Goal: Information Seeking & Learning: Learn about a topic

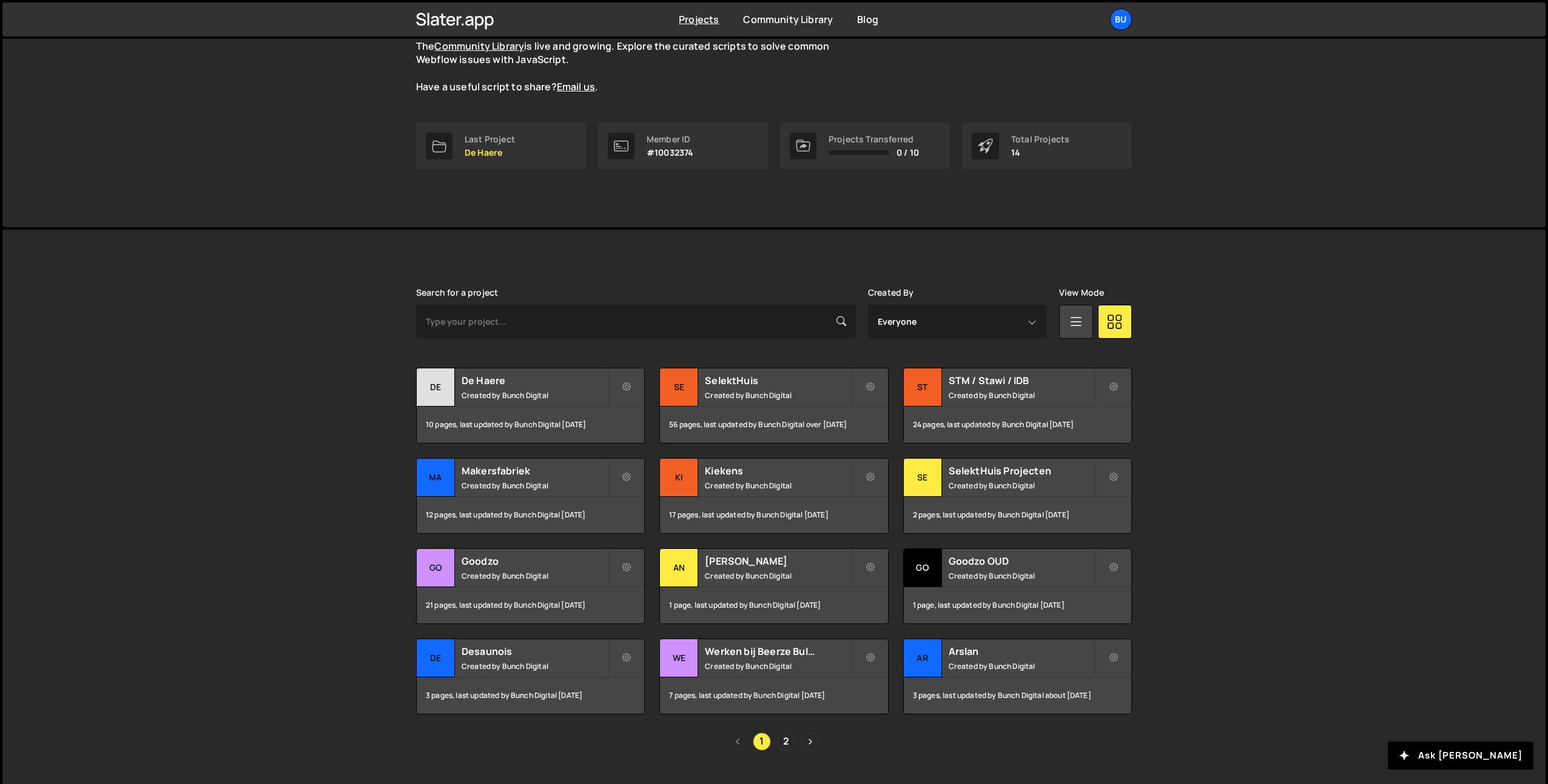
scroll to position [146, 0]
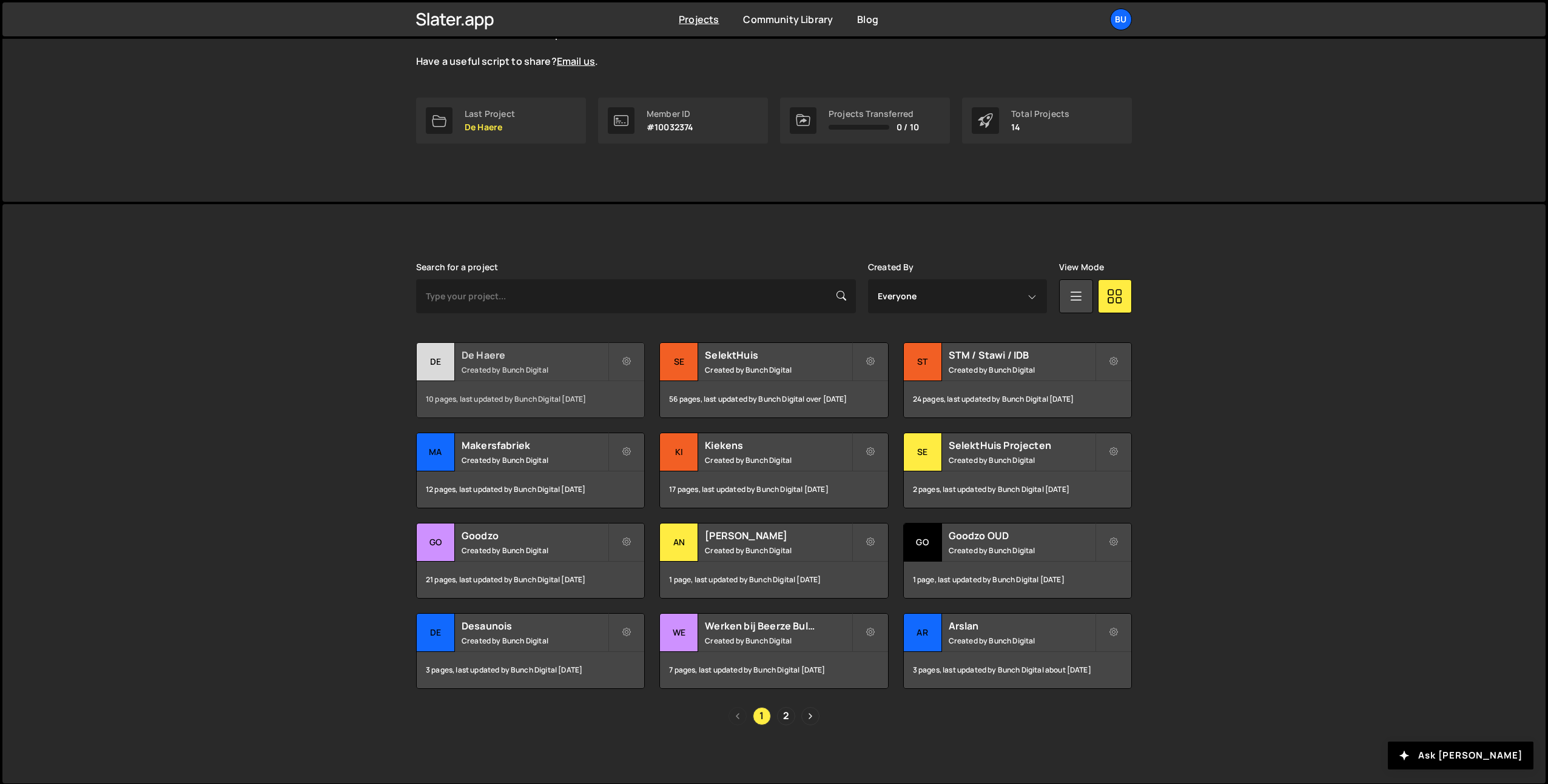
click at [559, 365] on small "Created by Bunch Digital" at bounding box center [534, 369] width 146 height 10
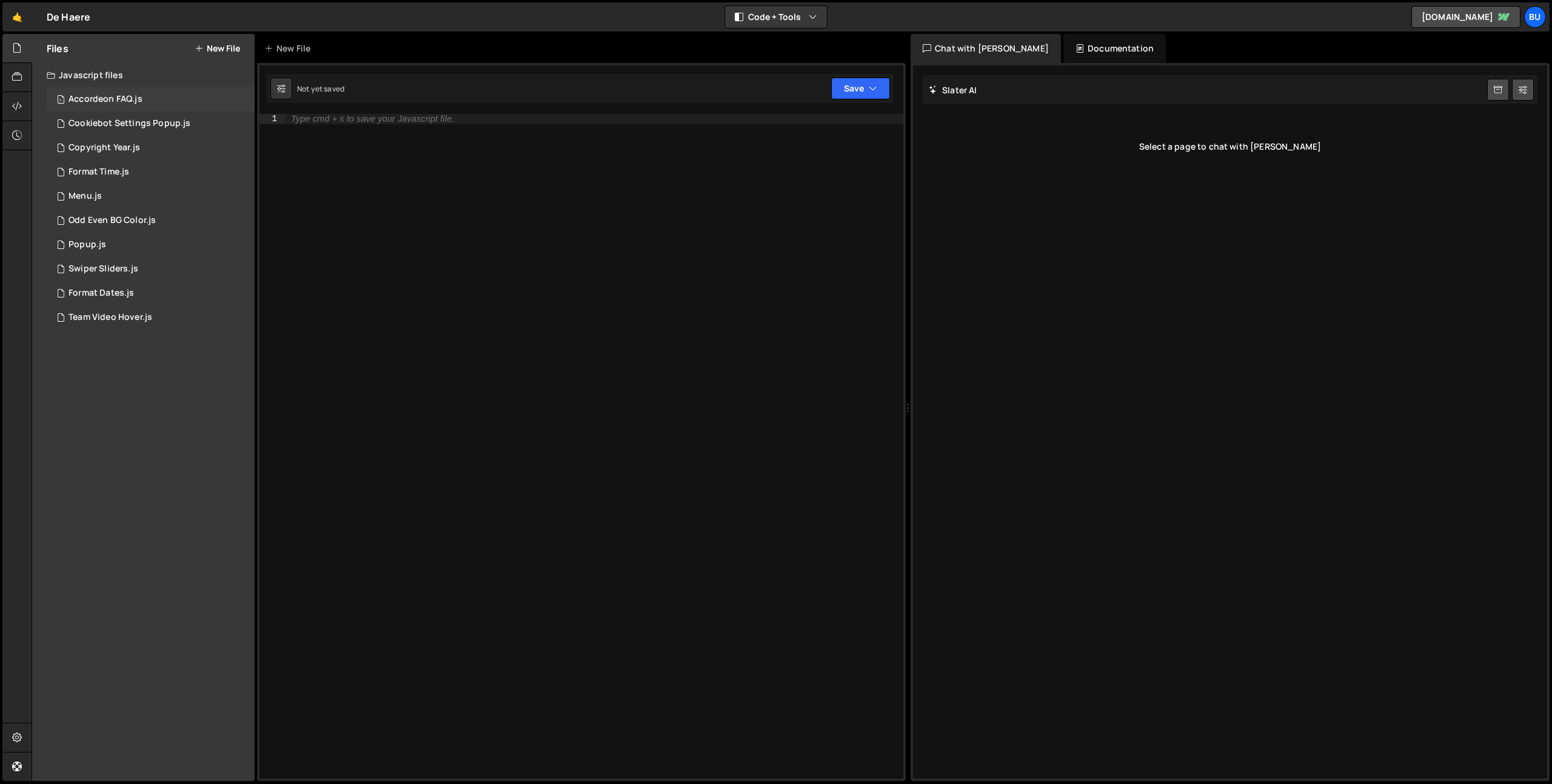
click at [116, 98] on div "Accordeon FAQ.js" at bounding box center [105, 99] width 74 height 11
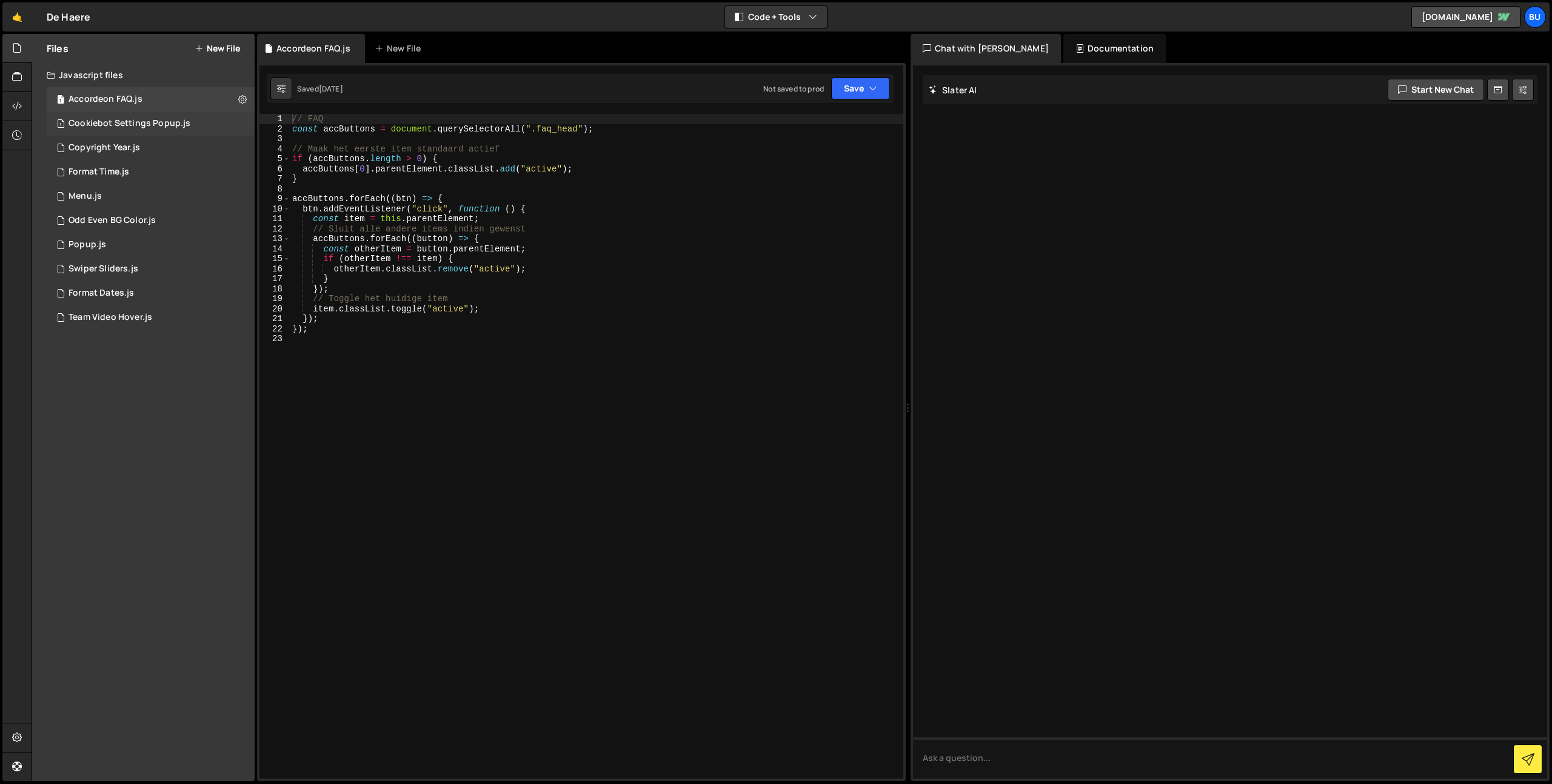
click at [116, 124] on div "Cookiebot Settings Popup.js" at bounding box center [129, 124] width 122 height 11
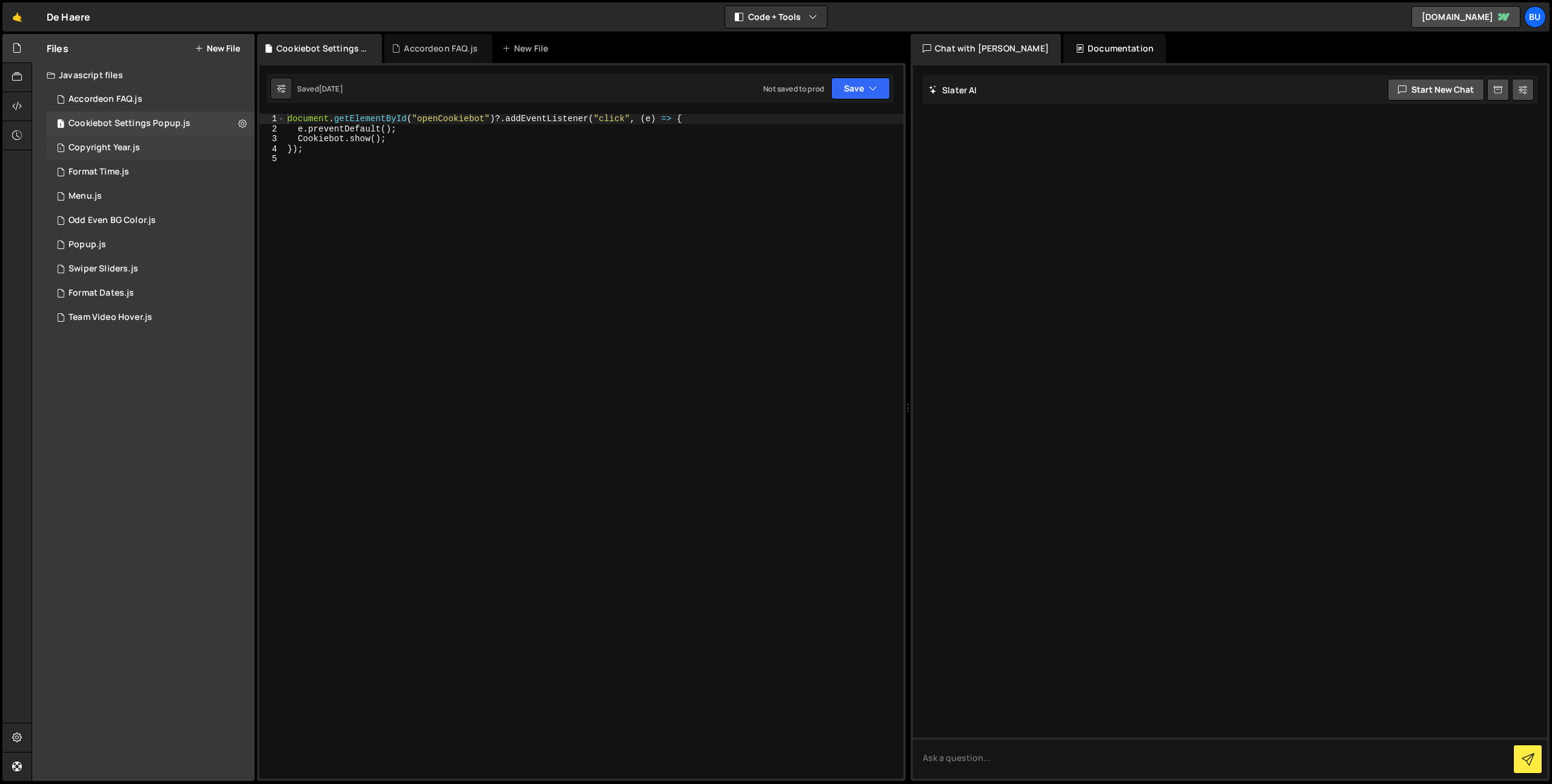
click at [100, 152] on div "Copyright Year.js" at bounding box center [104, 148] width 72 height 11
click at [93, 171] on div "Format Time.js" at bounding box center [98, 172] width 61 height 11
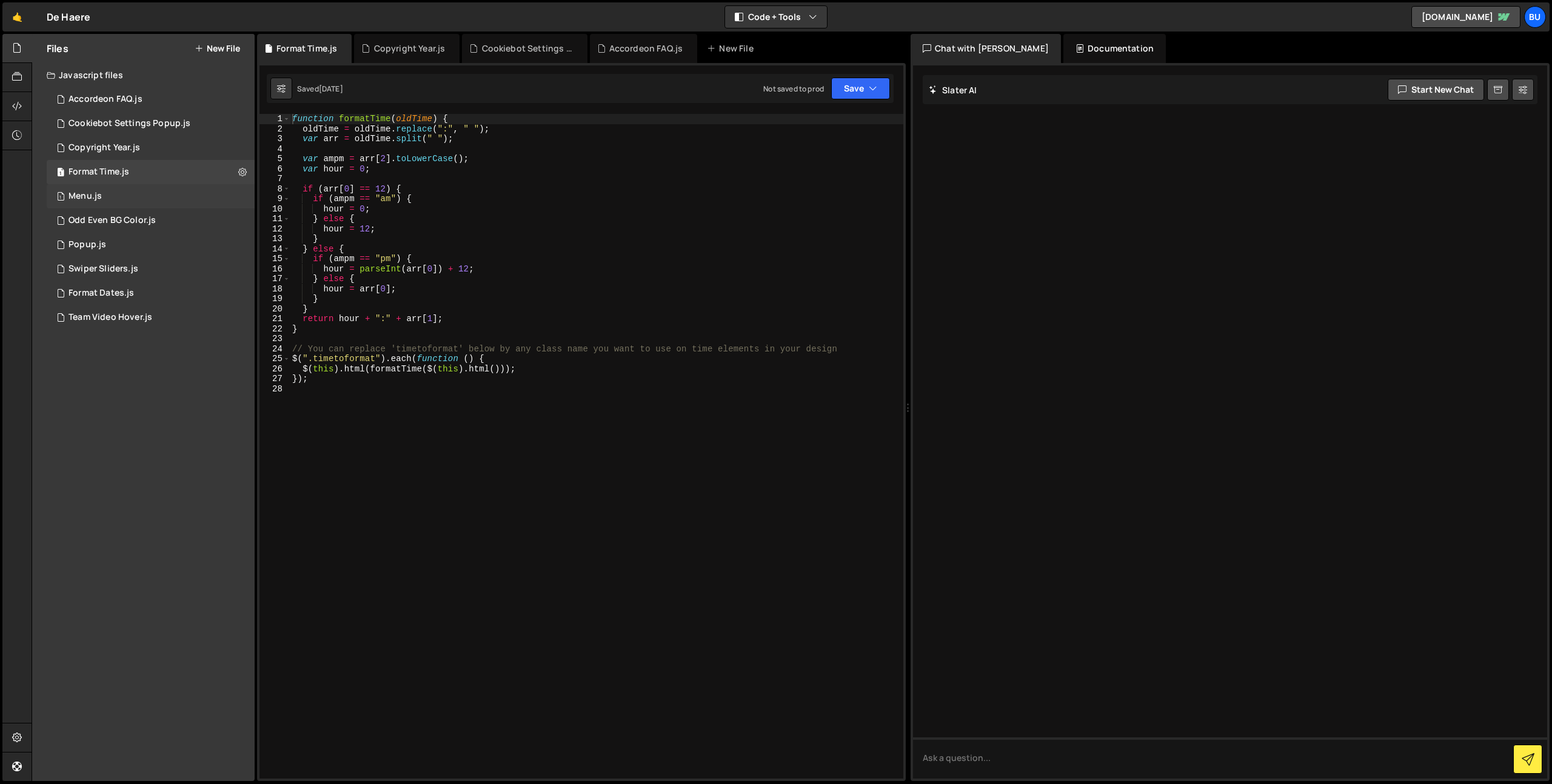
click at [85, 196] on div "Menu.js" at bounding box center [84, 197] width 33 height 11
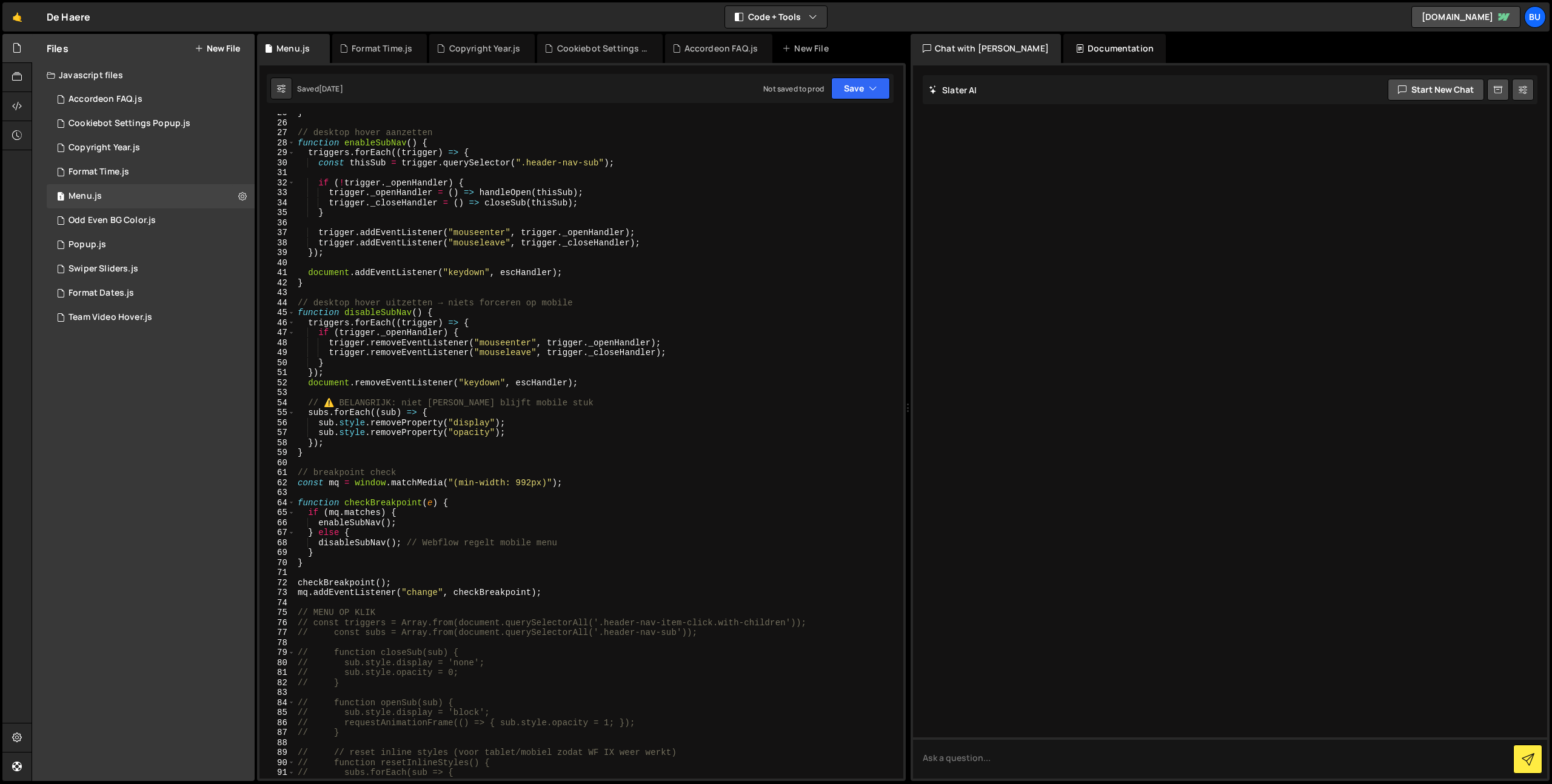
scroll to position [581, 0]
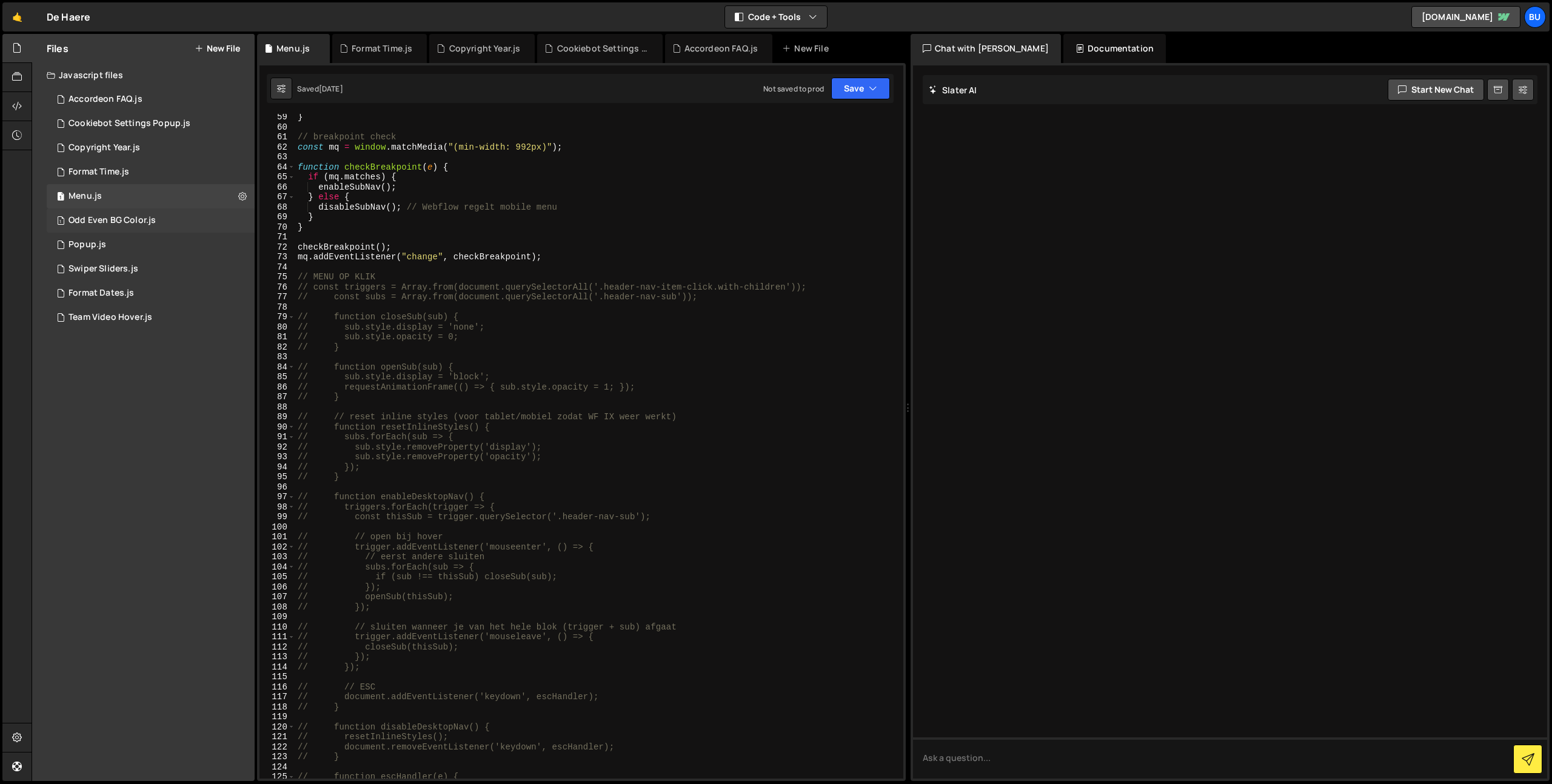
click at [123, 220] on div "Odd Even BG Color.js" at bounding box center [112, 221] width 87 height 11
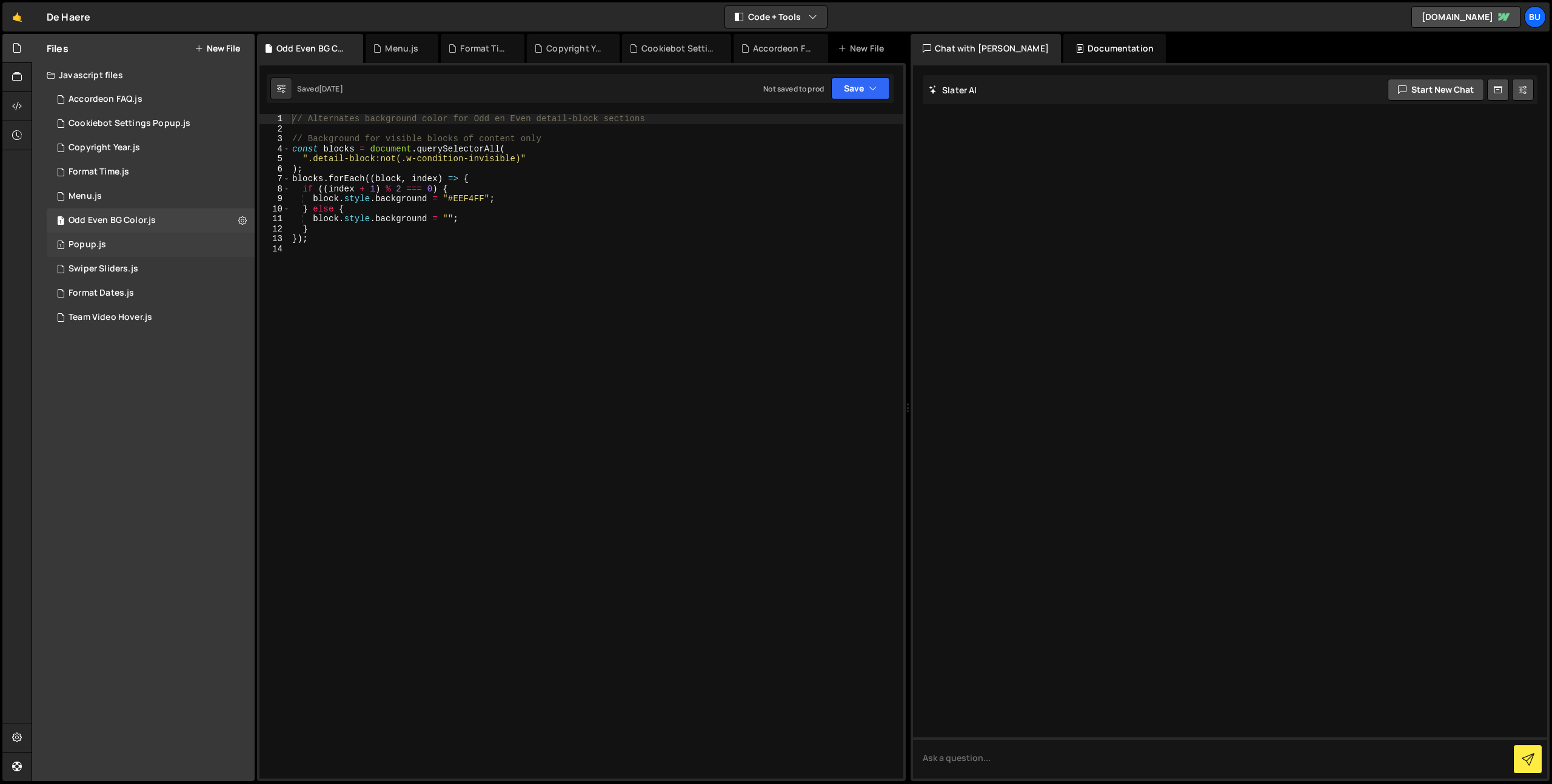
click at [95, 241] on div "Popup.js" at bounding box center [87, 245] width 38 height 11
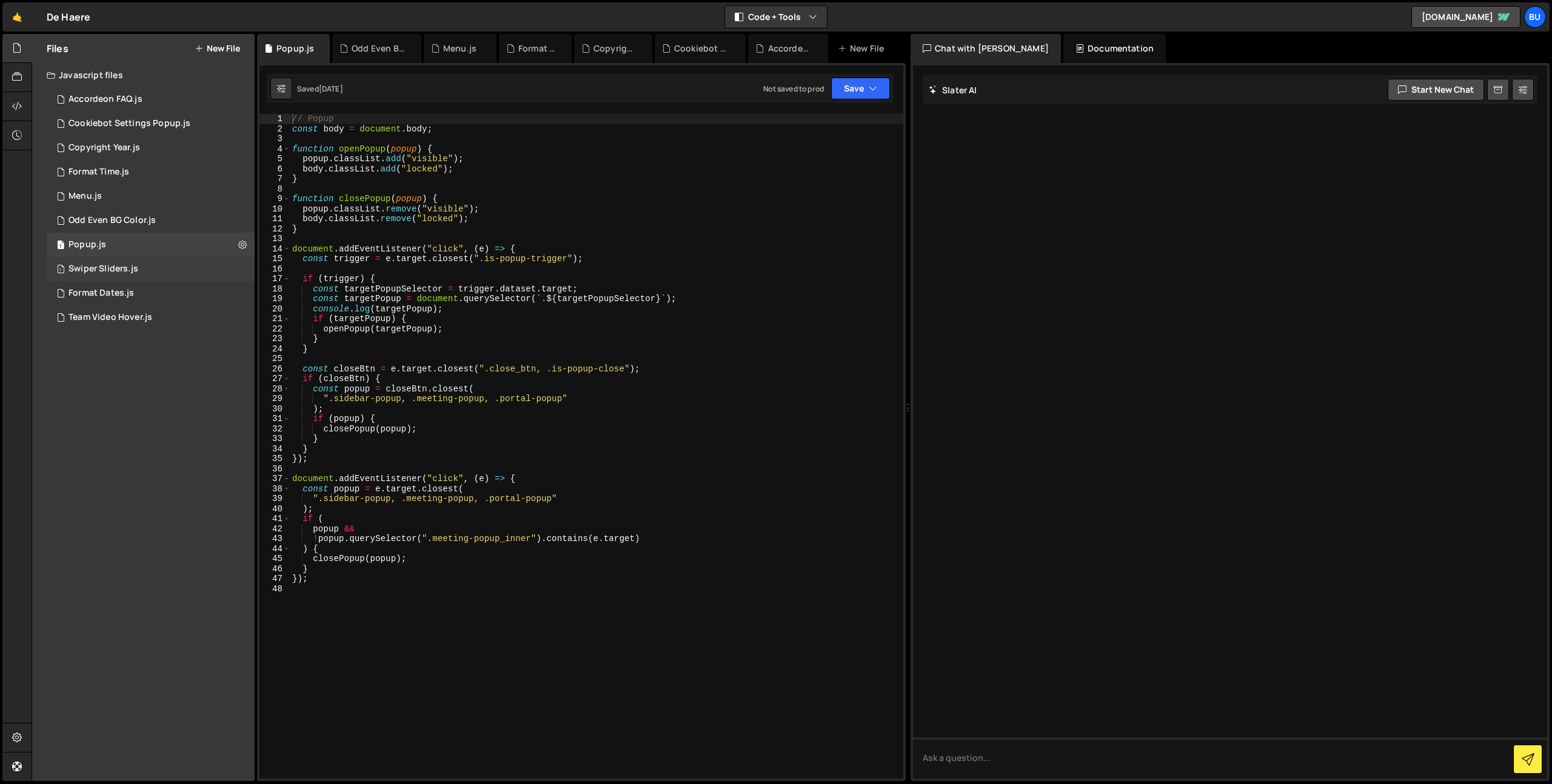
click at [111, 264] on div "Swiper Sliders.js" at bounding box center [103, 269] width 70 height 11
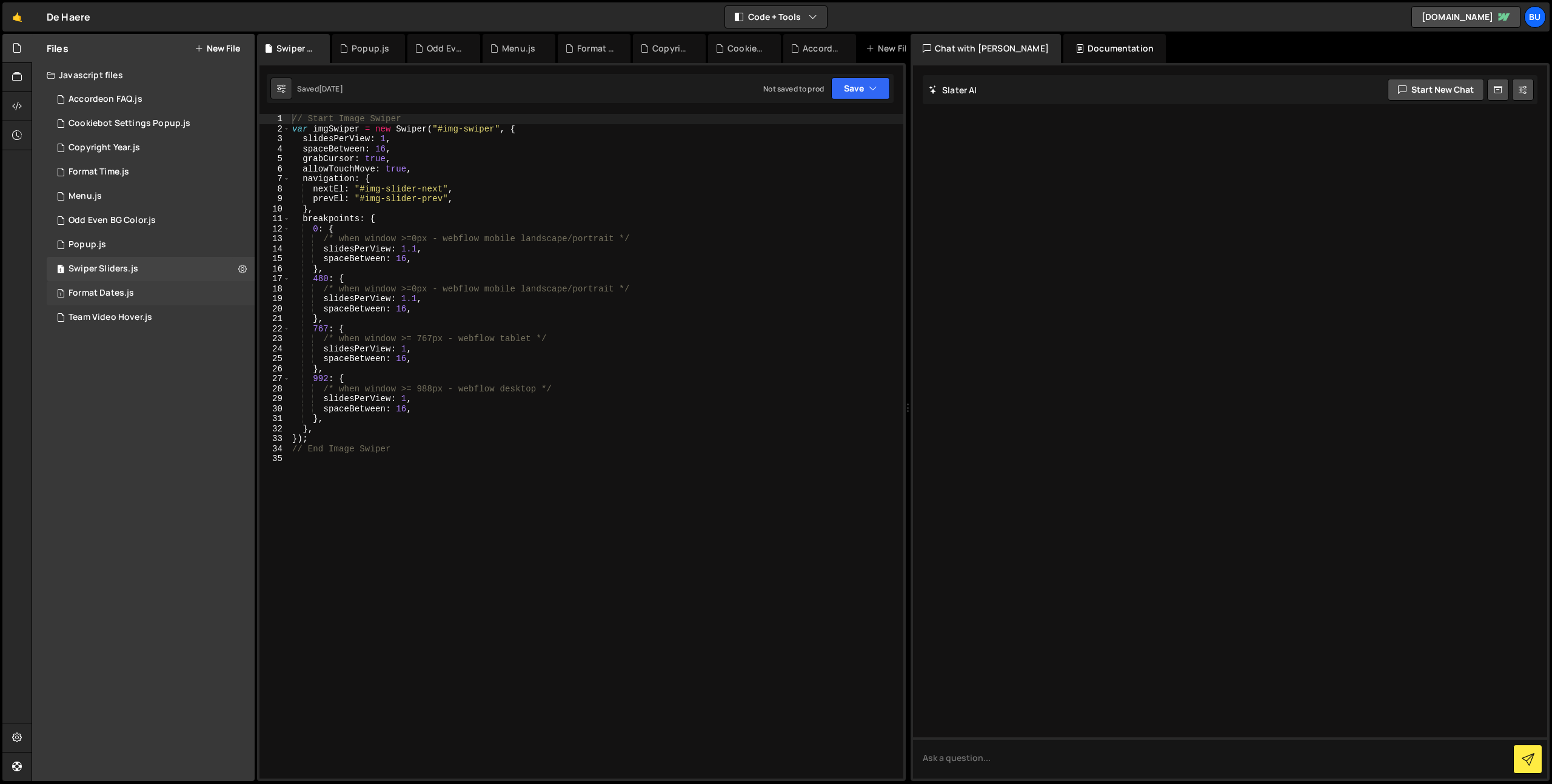
click at [114, 294] on div "Format Dates.js" at bounding box center [100, 294] width 65 height 11
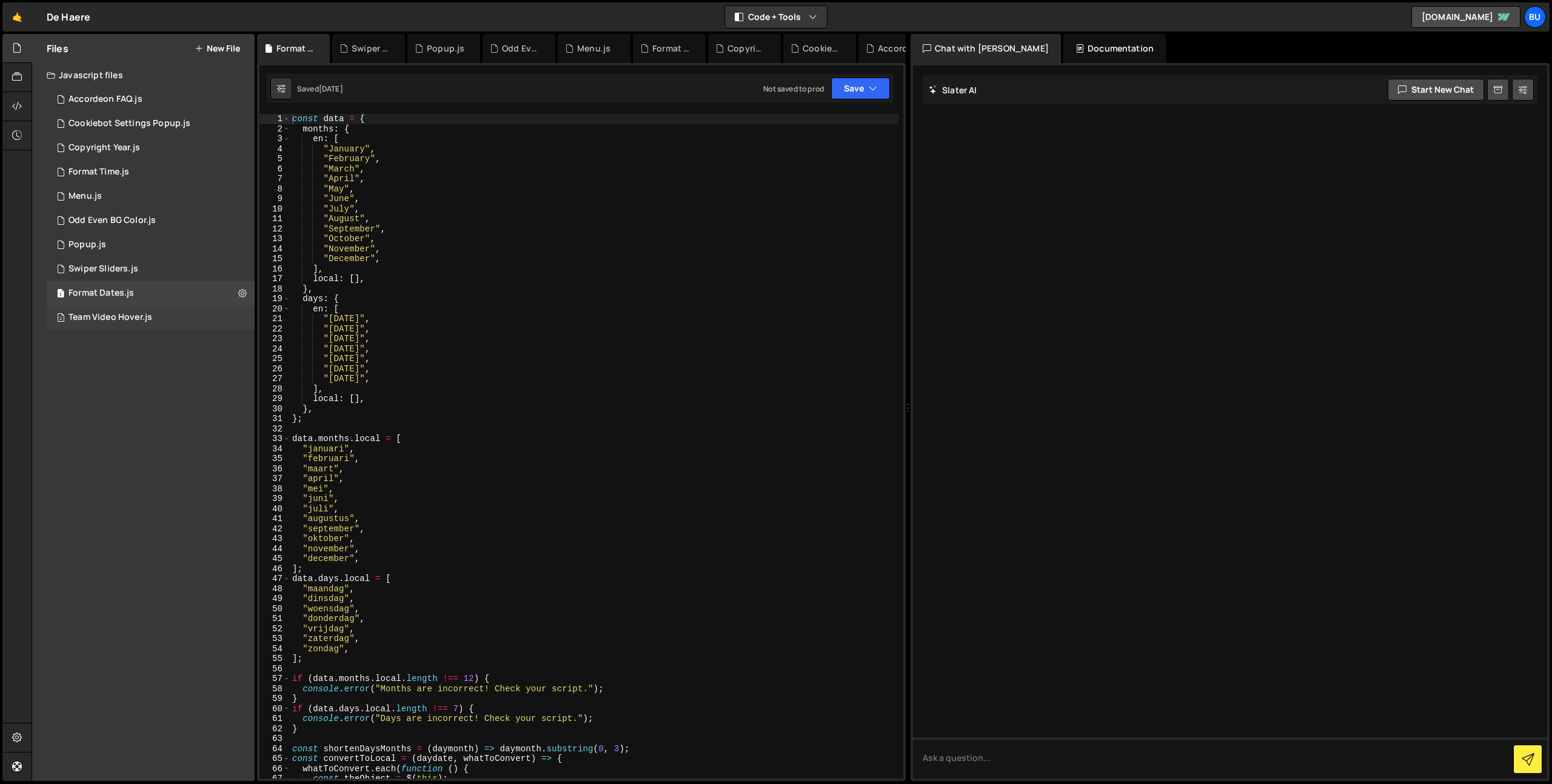
click at [113, 314] on div "Team Video Hover.js" at bounding box center [110, 318] width 83 height 11
